Goal: Transaction & Acquisition: Purchase product/service

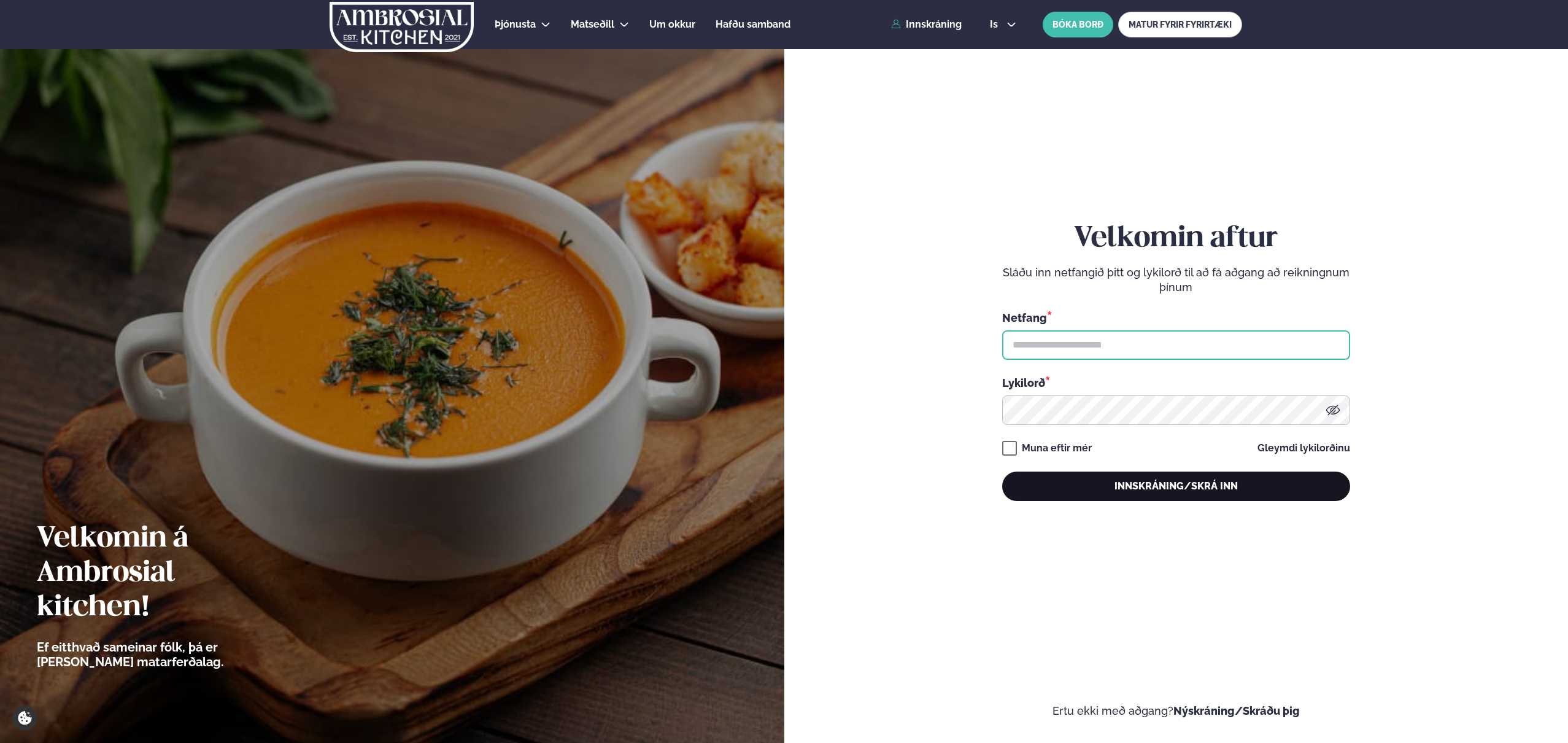
type input "**********"
click at [1149, 499] on button "Innskráning/Skrá inn" at bounding box center [1176, 487] width 348 height 29
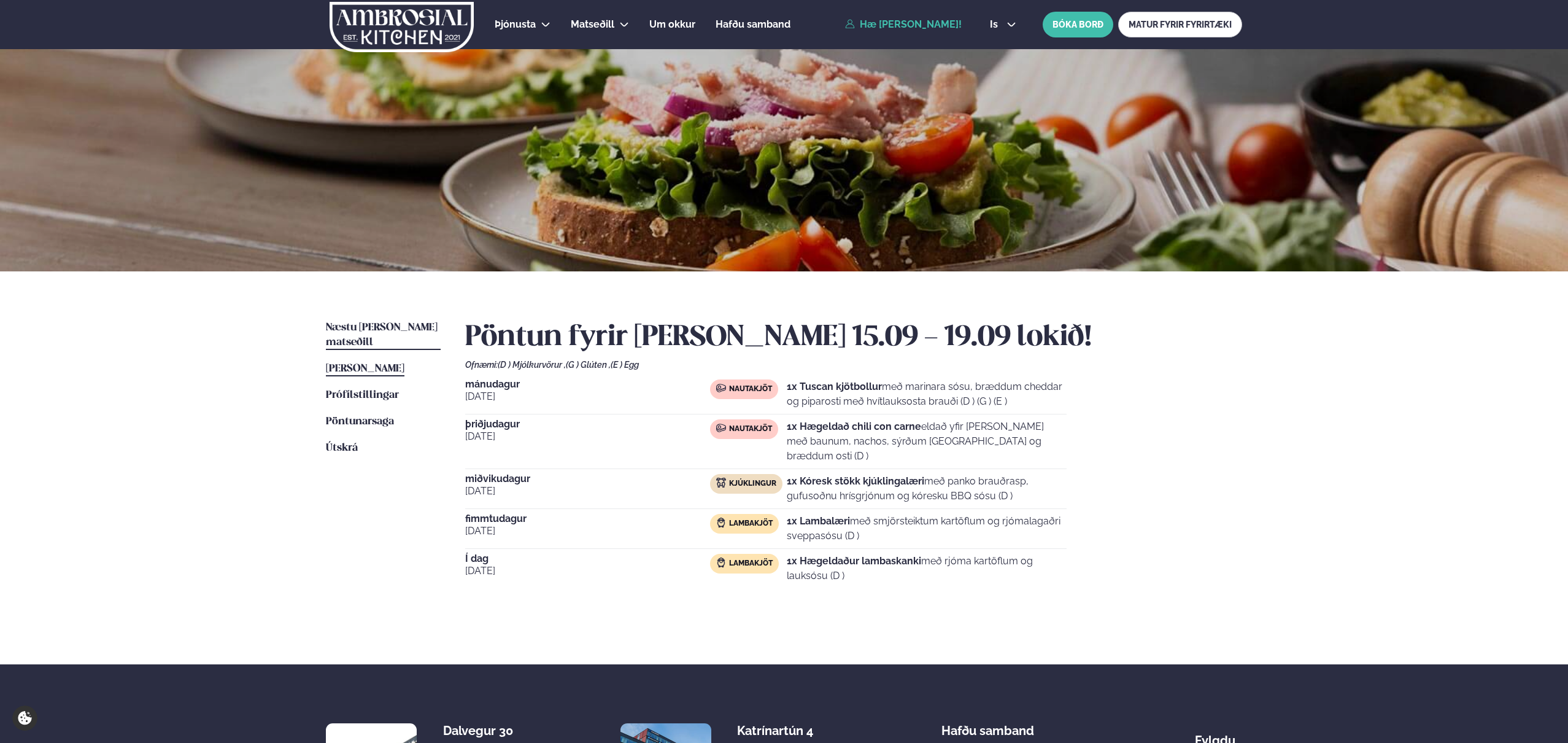
click at [376, 333] on link "Næstu [PERSON_NAME] matseðill Næsta vika" at bounding box center [384, 335] width 115 height 29
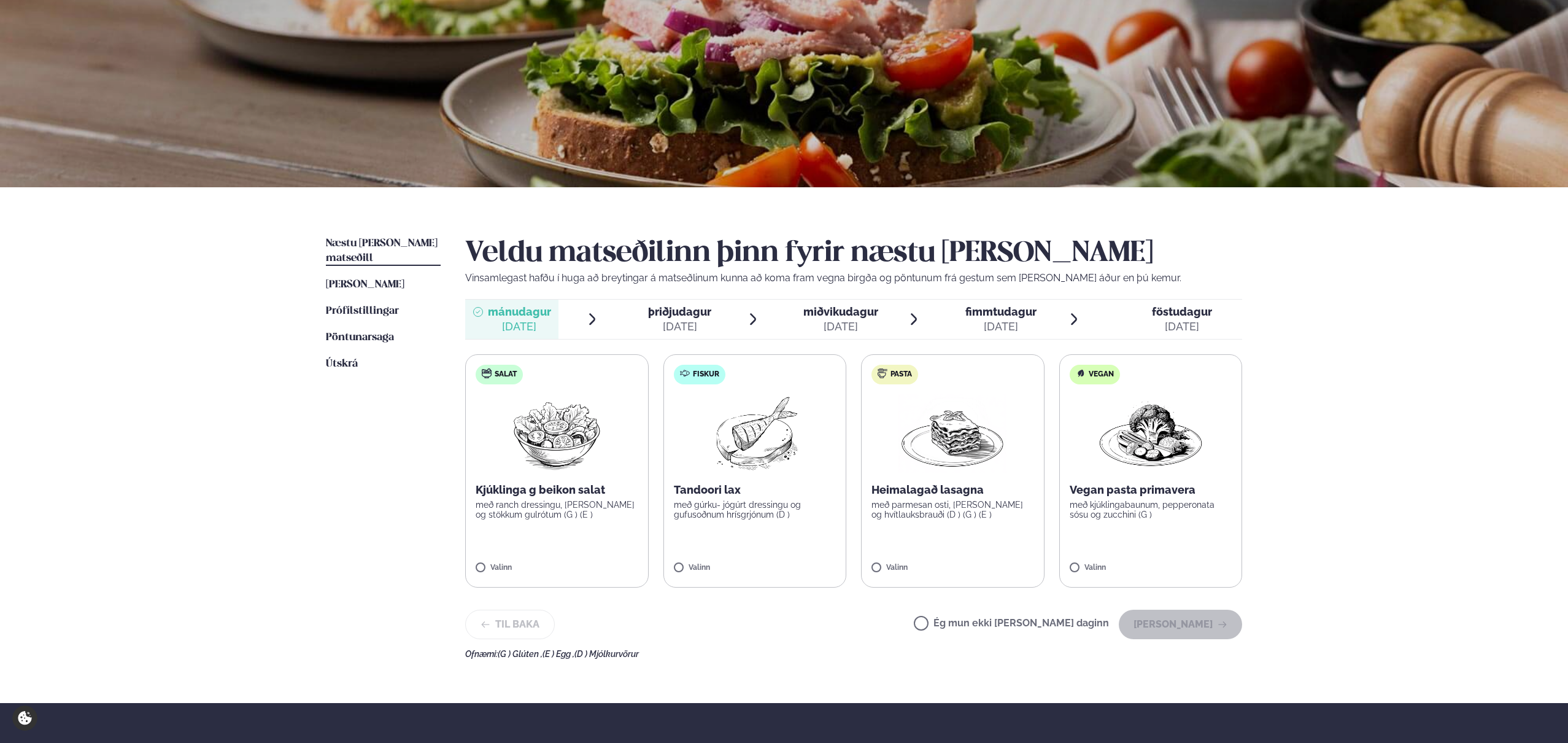
scroll to position [98, 0]
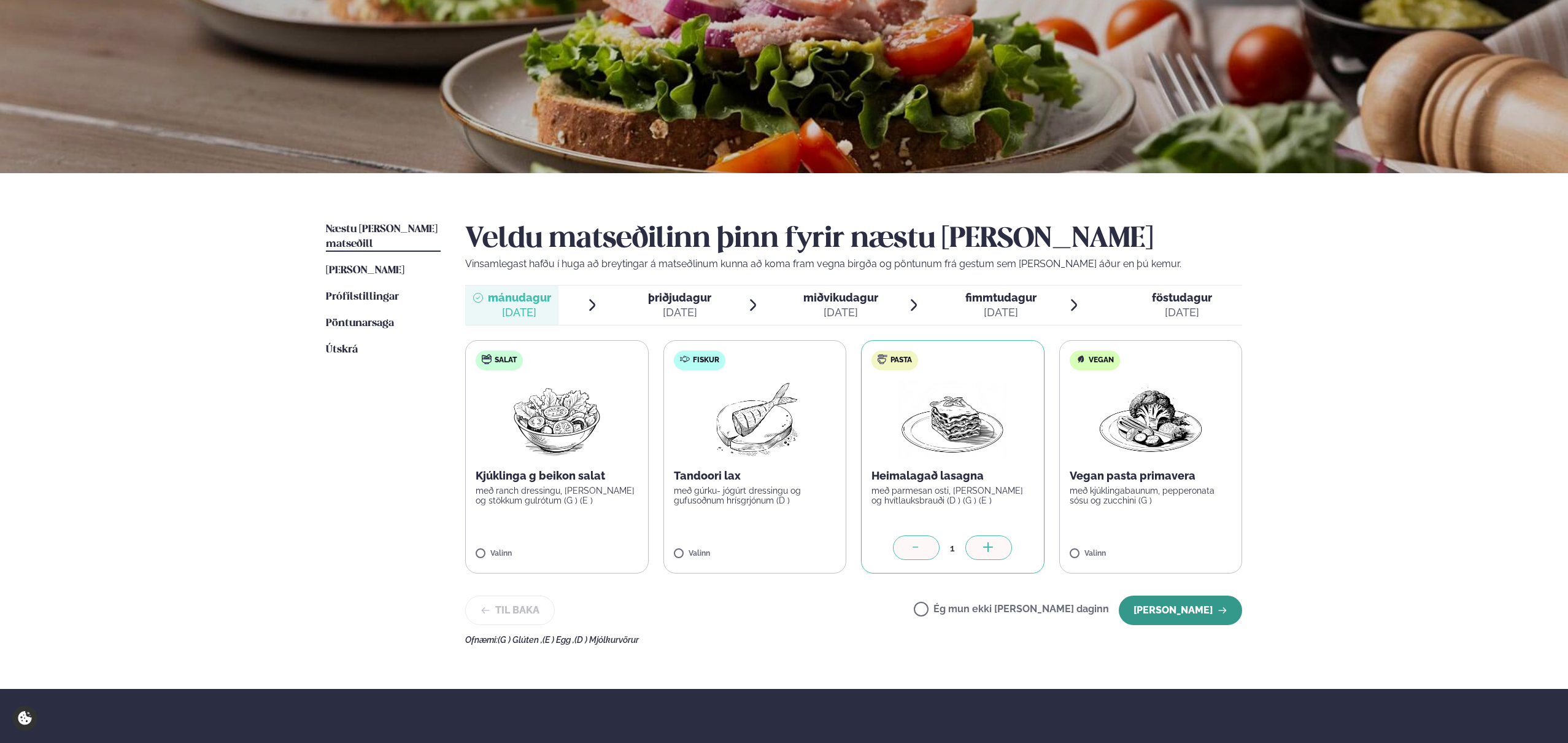
click at [1171, 608] on button "[PERSON_NAME]" at bounding box center [1180, 610] width 123 height 29
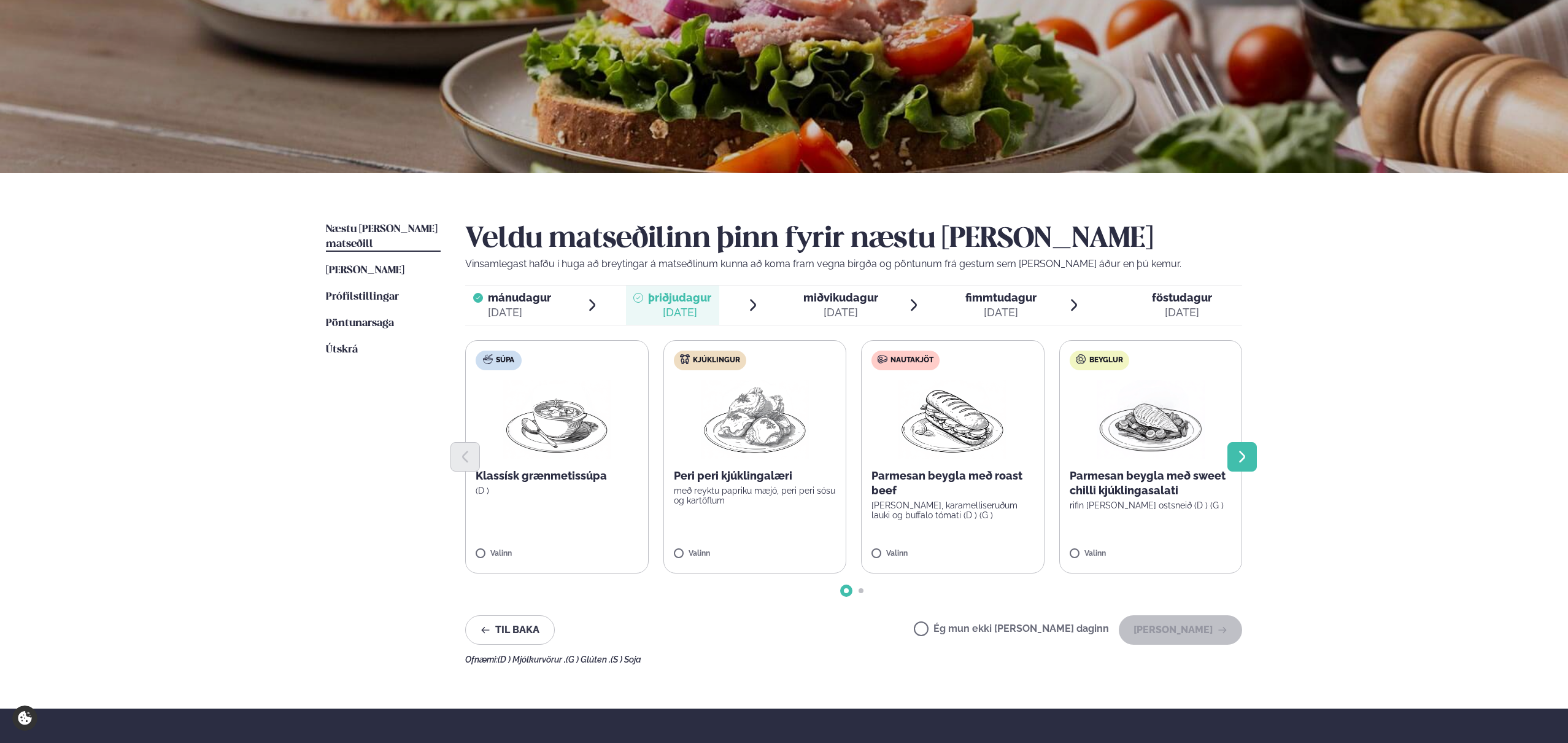
click at [1252, 461] on button "Next slide" at bounding box center [1242, 457] width 29 height 29
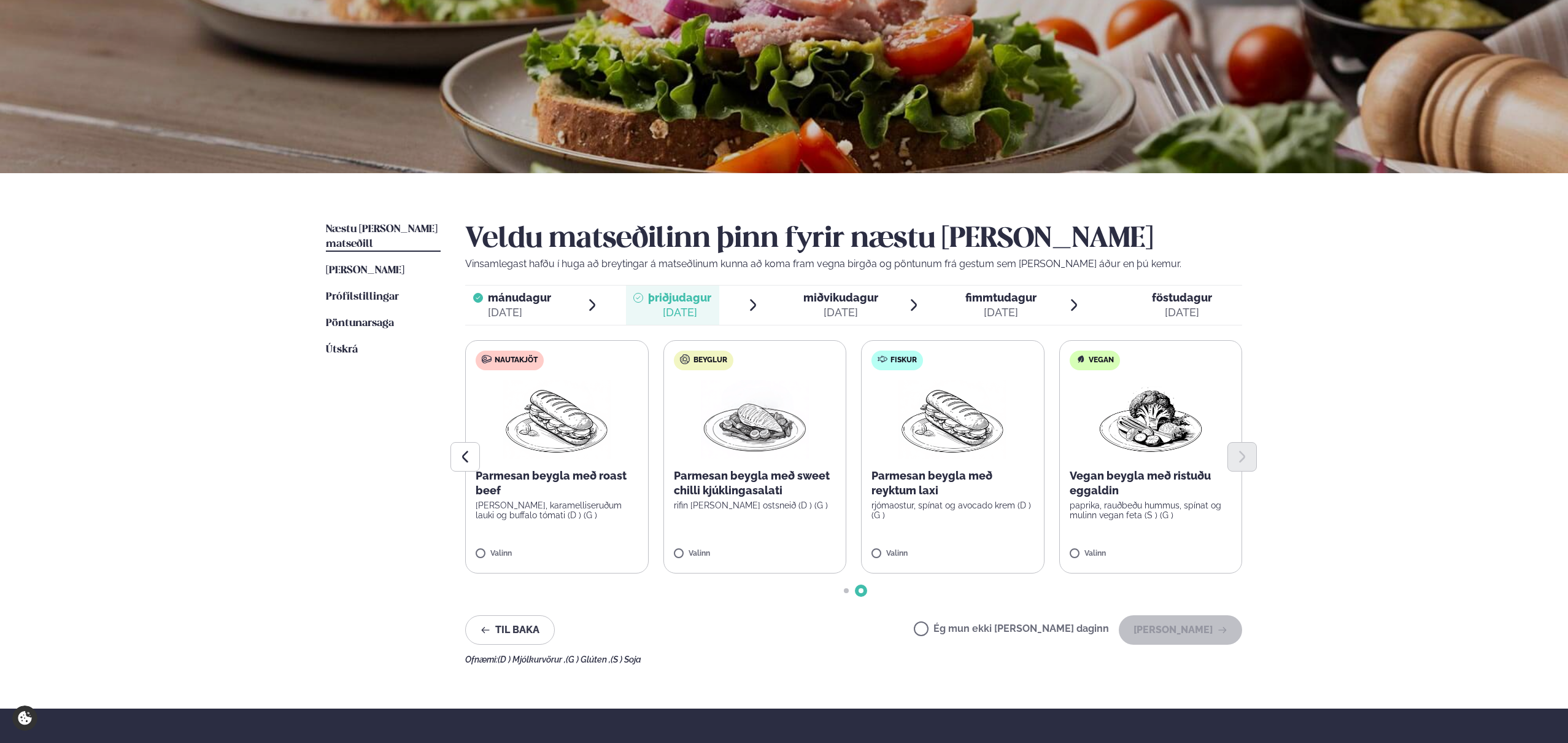
click at [475, 557] on label "Nautakjöt Parmesan beygla með roast beef basil pestó, karamelliseruðum lauki og…" at bounding box center [557, 457] width 183 height 233
click at [567, 556] on div "Valinn" at bounding box center [556, 555] width 162 height 10
click at [609, 538] on label "Nautakjöt Parmesan beygla með roast beef basil pestó, karamelliseruðum lauki og…" at bounding box center [557, 457] width 183 height 233
click at [1173, 637] on button "[PERSON_NAME]" at bounding box center [1180, 630] width 123 height 29
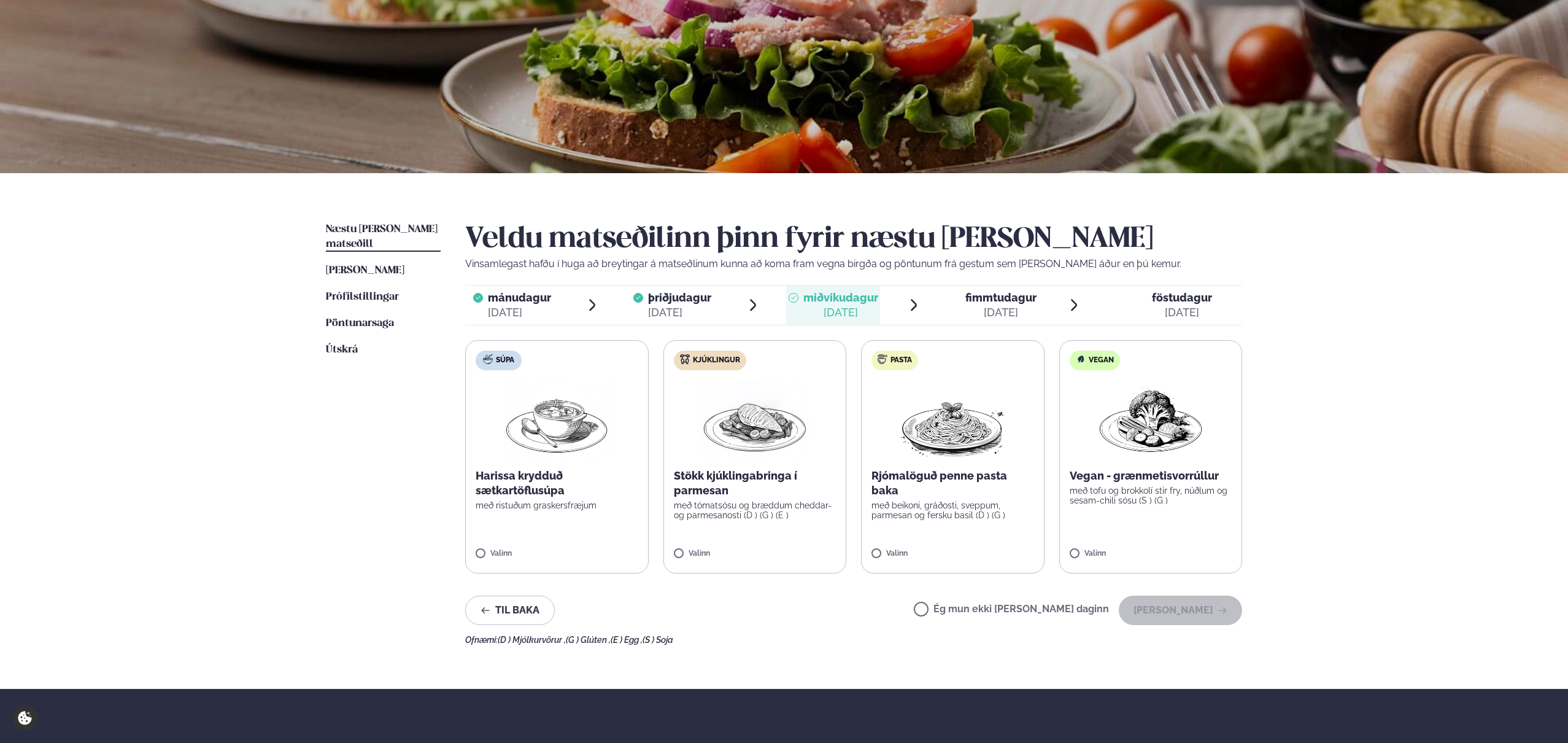
click at [814, 440] on label "Kjúklingur Stökk kjúklingabringa í parmesan með tómatsósu og bræddum cheddar- o…" at bounding box center [756, 457] width 183 height 233
click at [807, 345] on label "Kjúklingur Stökk kjúklingabringa í parmesan með tómatsósu og bræddum cheddar- o…" at bounding box center [756, 457] width 183 height 233
click at [781, 366] on label "Kjúklingur Stökk kjúklingabringa í parmesan með tómatsósu og bræddum cheddar- o…" at bounding box center [756, 457] width 183 height 233
click at [805, 521] on label "Kjúklingur Stökk kjúklingabringa í parmesan með tómatsósu og bræddum cheddar- o…" at bounding box center [756, 457] width 183 height 233
click at [1157, 612] on button "[PERSON_NAME]" at bounding box center [1180, 610] width 123 height 29
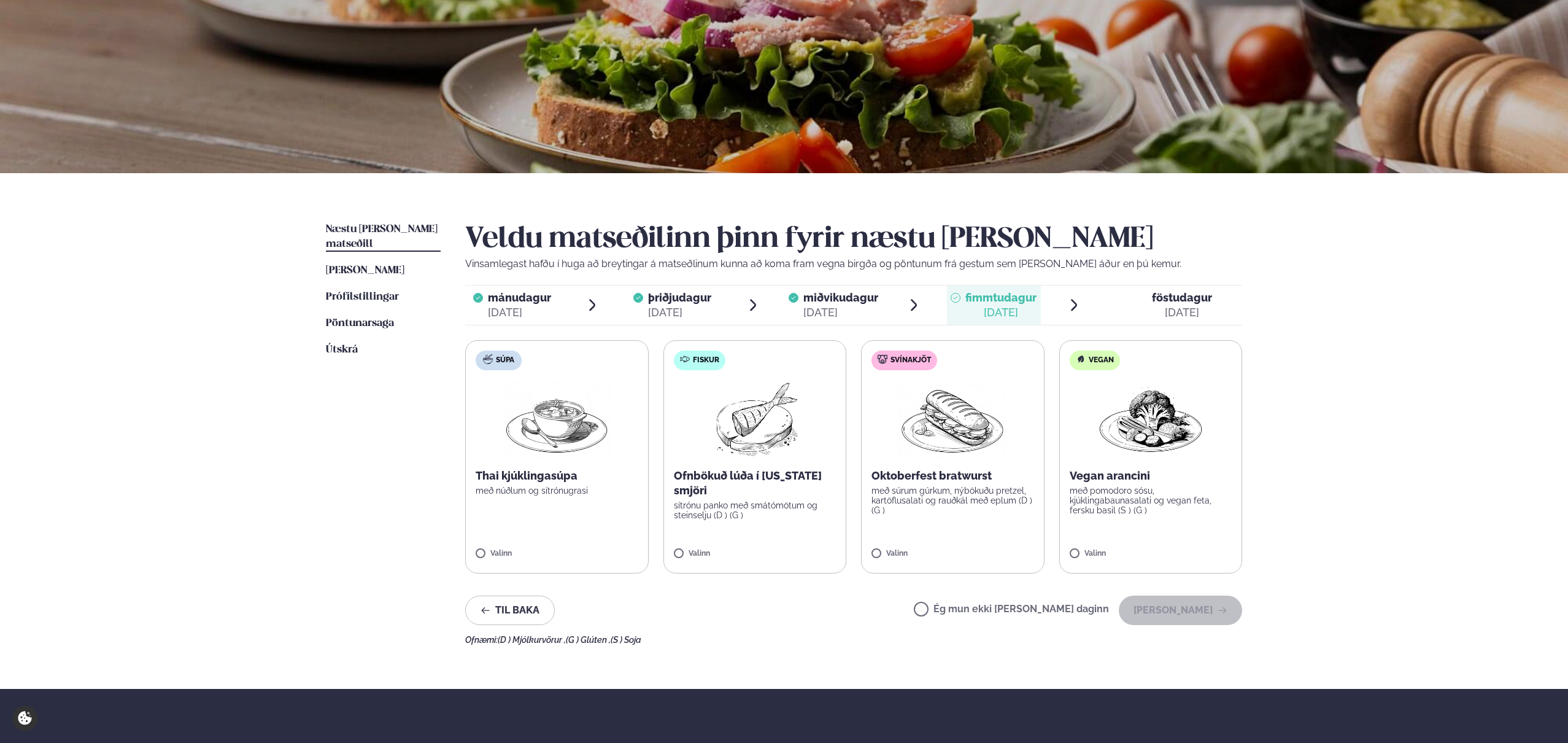
click at [971, 487] on p "með súrum gúrkum, nýbökuðu pretzel, kartöflusalati og rauðkál með eplum (D ) (G…" at bounding box center [952, 500] width 162 height 29
click at [1195, 618] on button "[PERSON_NAME]" at bounding box center [1180, 610] width 123 height 29
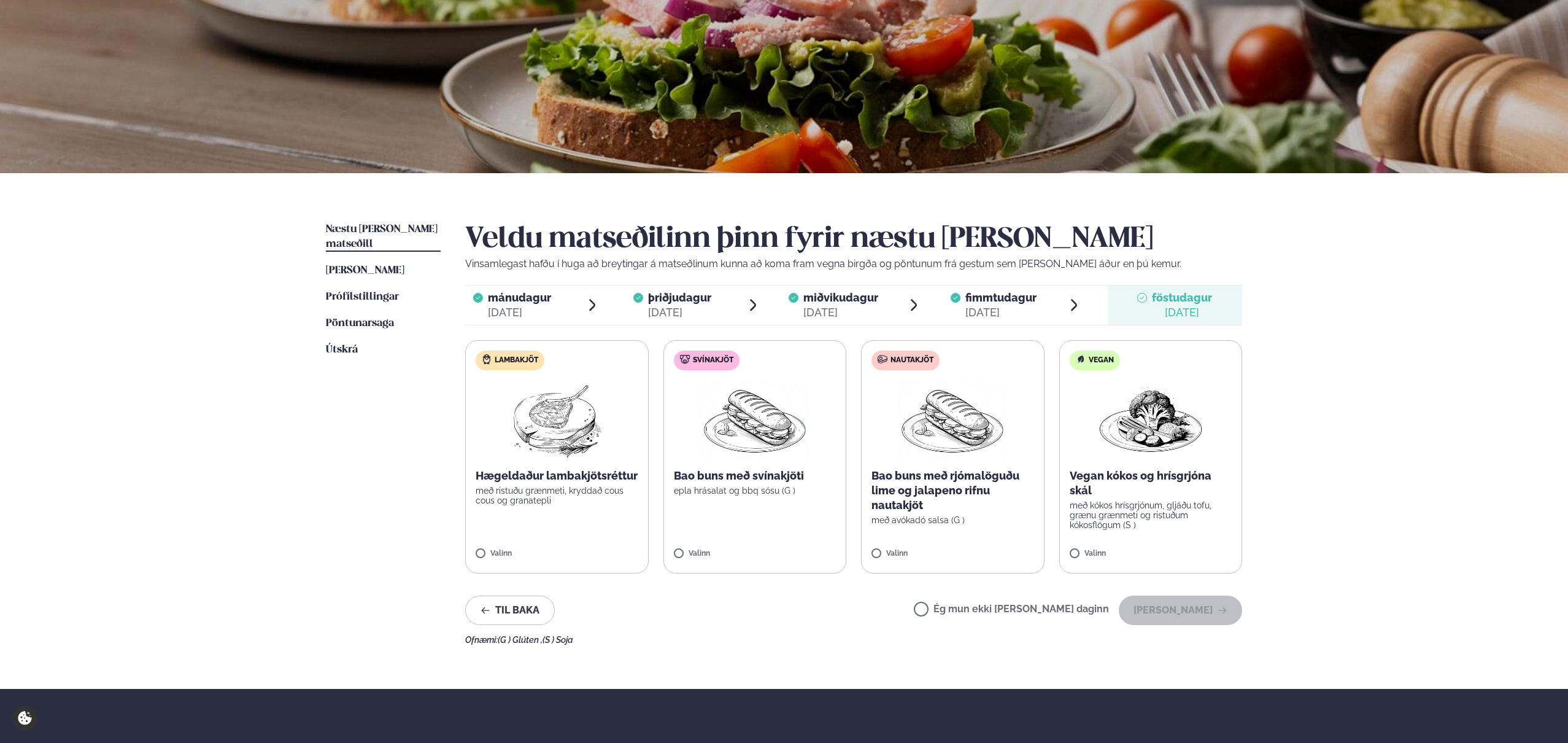
click at [949, 554] on div "Valinn" at bounding box center [952, 555] width 162 height 10
click at [1179, 617] on button "[PERSON_NAME]" at bounding box center [1180, 610] width 123 height 29
